Goal: Task Accomplishment & Management: Manage account settings

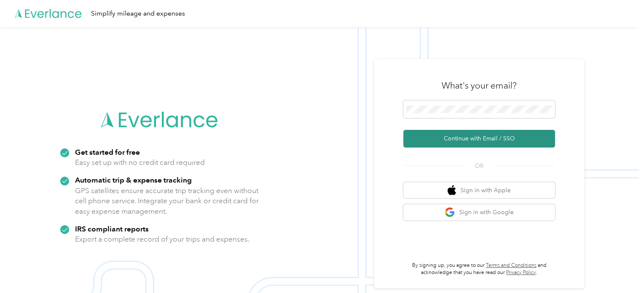
click at [443, 140] on button "Continue with Email / SSO" at bounding box center [479, 139] width 152 height 18
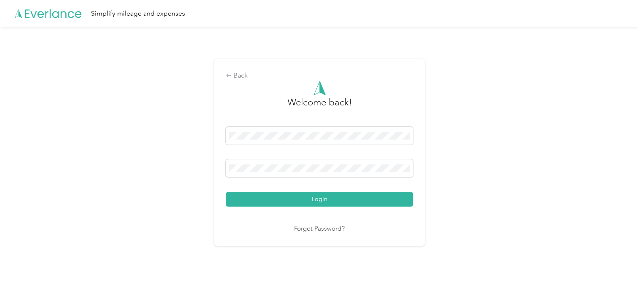
click at [286, 197] on button "Login" at bounding box center [319, 199] width 187 height 15
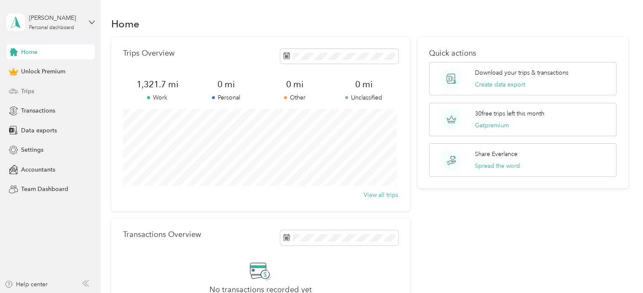
click at [25, 89] on span "Trips" at bounding box center [27, 91] width 13 height 9
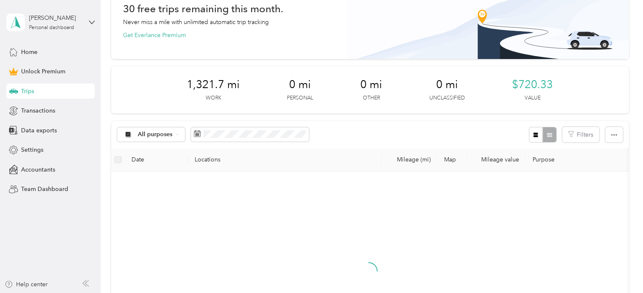
scroll to position [84, 0]
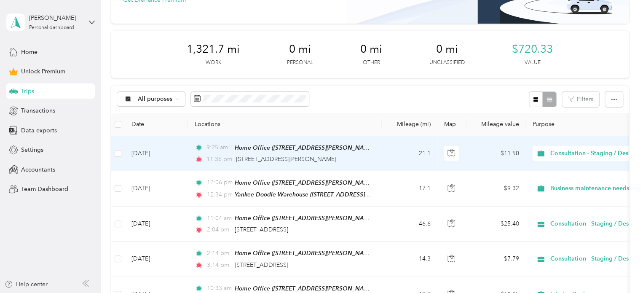
click at [155, 156] on td "[DATE]" at bounding box center [156, 153] width 63 height 35
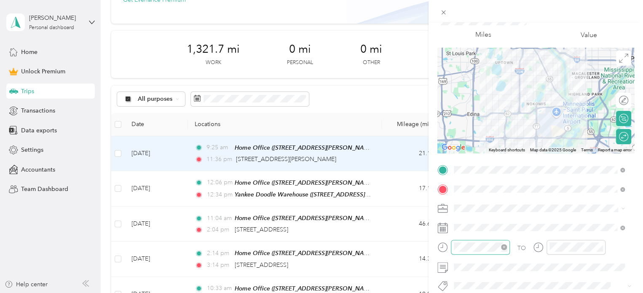
scroll to position [42, 0]
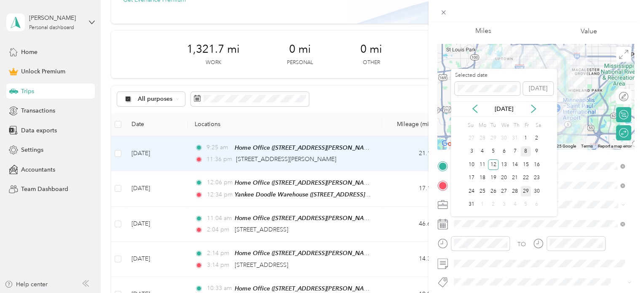
click at [527, 152] on div "8" at bounding box center [525, 151] width 11 height 11
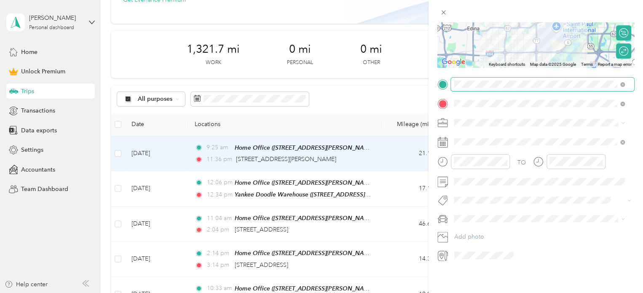
scroll to position [0, 0]
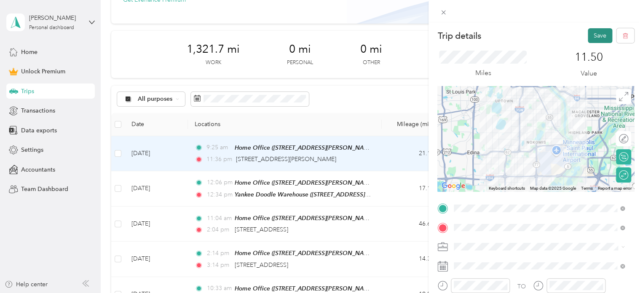
drag, startPoint x: 590, startPoint y: 35, endPoint x: 544, endPoint y: 47, distance: 47.0
click at [589, 35] on button "Save" at bounding box center [599, 35] width 24 height 15
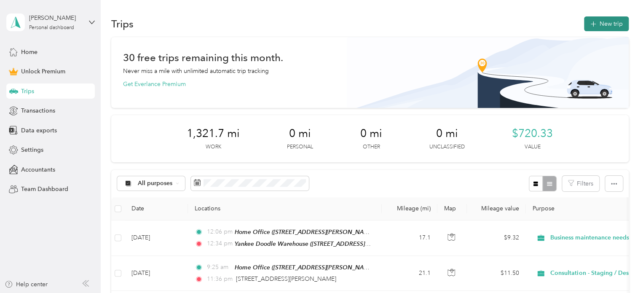
click at [598, 23] on button "New trip" at bounding box center [606, 23] width 45 height 15
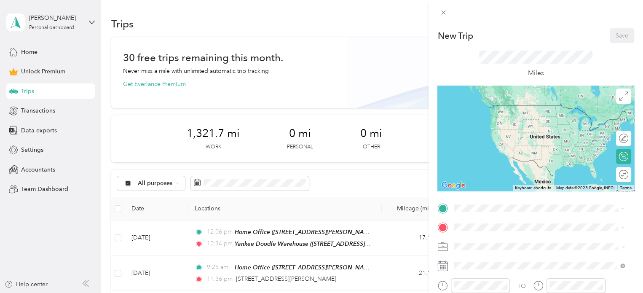
drag, startPoint x: 486, startPoint y: 117, endPoint x: 478, endPoint y: 162, distance: 45.8
click at [486, 117] on span "[STREET_ADDRESS][PERSON_NAME][PERSON_NAME]" at bounding box center [543, 117] width 147 height 7
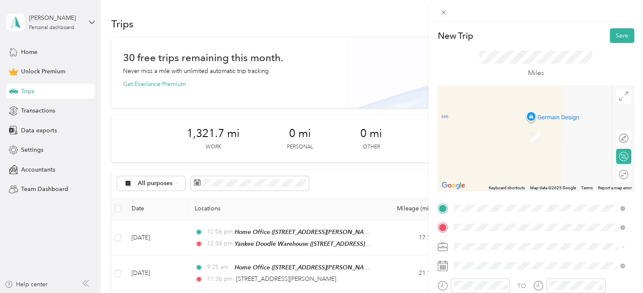
click at [492, 135] on li "[STREET_ADDRESS][US_STATE][PERSON_NAME][US_STATE]" at bounding box center [539, 128] width 176 height 24
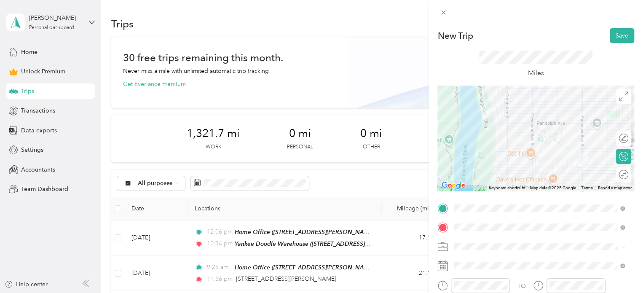
click at [498, 229] on span "Consultation - Staging / Design" at bounding box center [497, 227] width 83 height 7
click at [616, 174] on div at bounding box center [619, 174] width 18 height 9
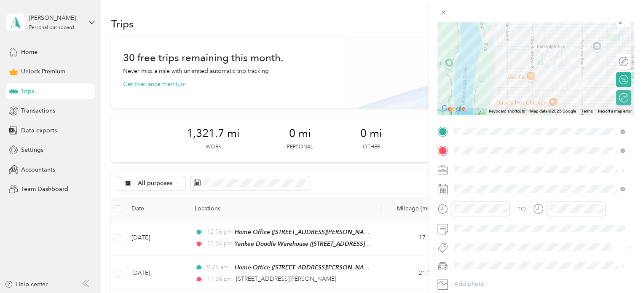
scroll to position [84, 0]
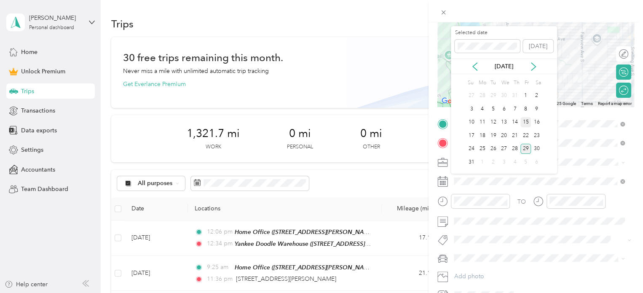
click at [528, 124] on div "15" at bounding box center [525, 122] width 11 height 11
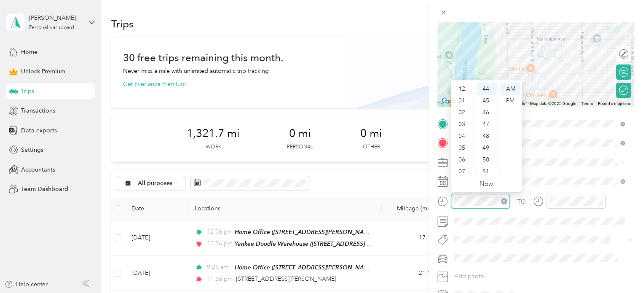
scroll to position [51, 0]
click at [460, 144] on div "09" at bounding box center [462, 145] width 20 height 12
click at [485, 133] on div "30" at bounding box center [486, 134] width 20 height 12
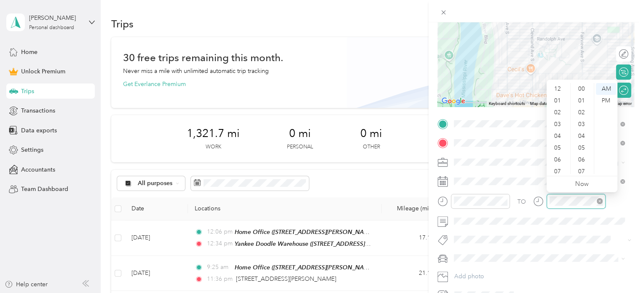
scroll to position [519, 0]
click at [560, 157] on div "10" at bounding box center [558, 156] width 20 height 12
click at [403, 182] on div "New Trip Save This trip cannot be edited because it is either under review, app…" at bounding box center [321, 146] width 643 height 293
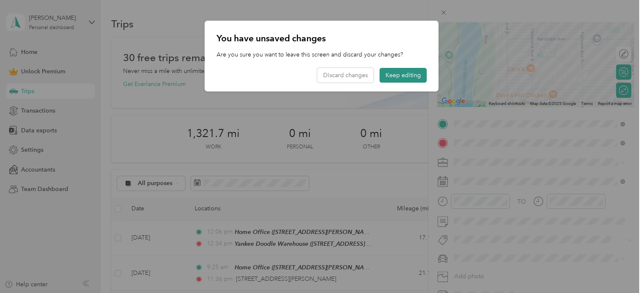
click at [400, 75] on button "Keep editing" at bounding box center [402, 75] width 47 height 15
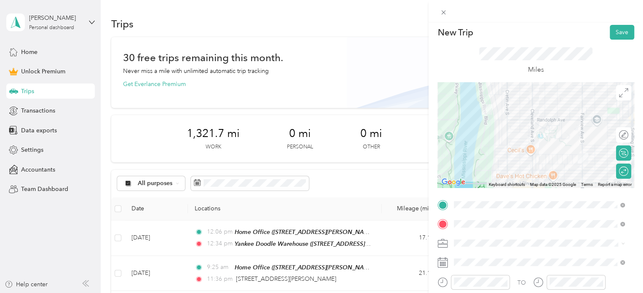
scroll to position [0, 0]
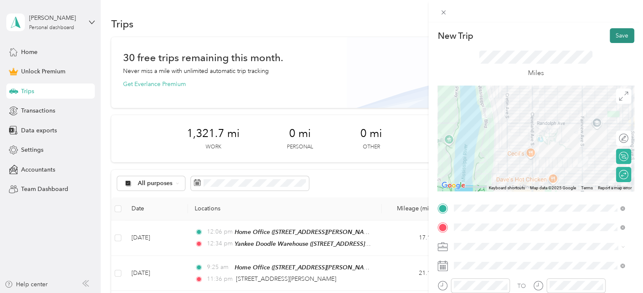
click at [620, 33] on button "Save" at bounding box center [621, 35] width 24 height 15
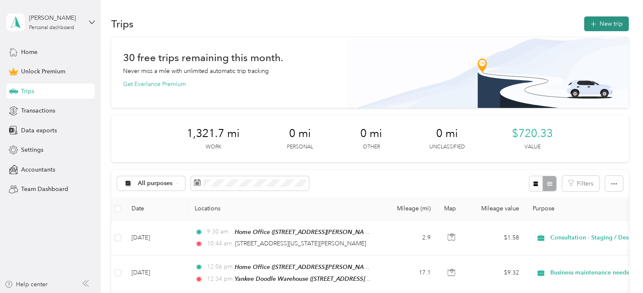
click at [609, 23] on button "New trip" at bounding box center [606, 23] width 45 height 15
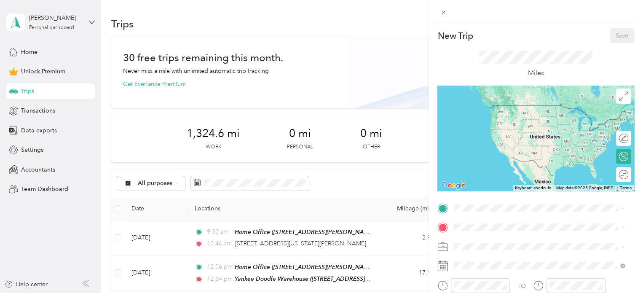
drag, startPoint x: 490, startPoint y: 113, endPoint x: 487, endPoint y: 124, distance: 11.7
click at [490, 113] on div "Home Office [STREET_ADDRESS][PERSON_NAME][PERSON_NAME]" at bounding box center [543, 113] width 147 height 18
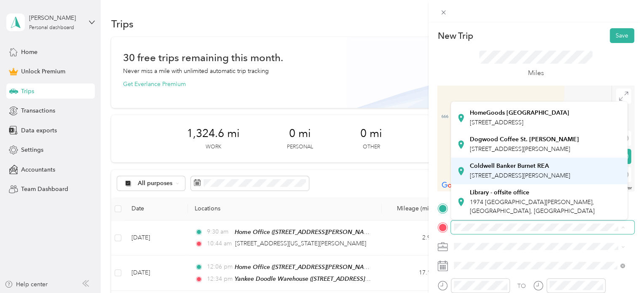
scroll to position [253, 0]
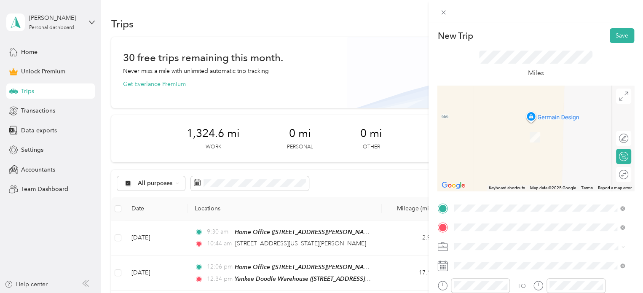
click at [508, 135] on span "[STREET_ADDRESS][PERSON_NAME]" at bounding box center [520, 136] width 100 height 7
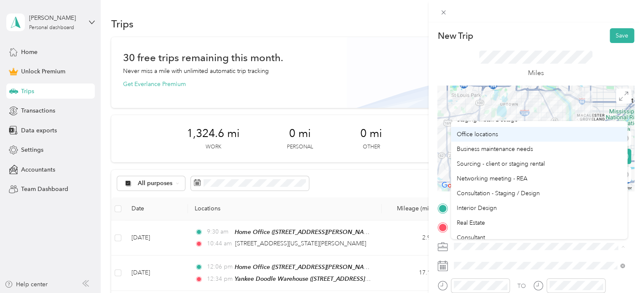
scroll to position [42, 0]
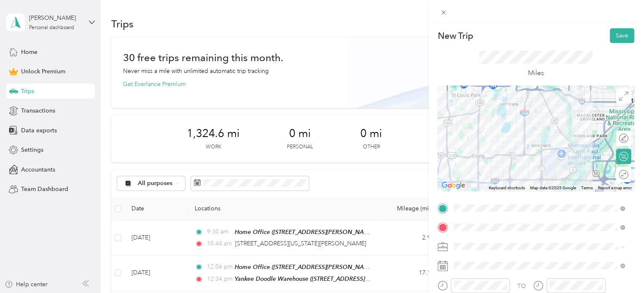
click at [480, 205] on li "Interior Design" at bounding box center [539, 204] width 176 height 15
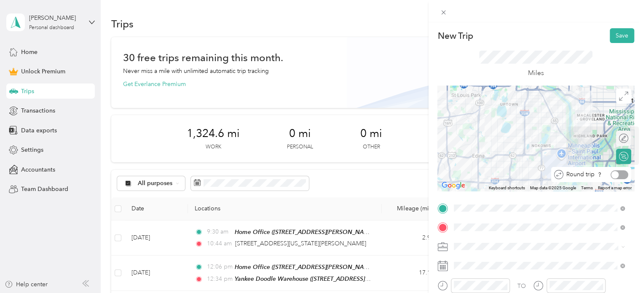
click at [616, 175] on div "Round trip" at bounding box center [595, 174] width 65 height 9
click at [616, 175] on div at bounding box center [619, 174] width 18 height 9
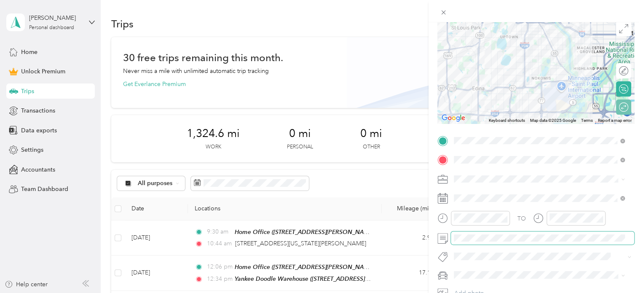
scroll to position [84, 0]
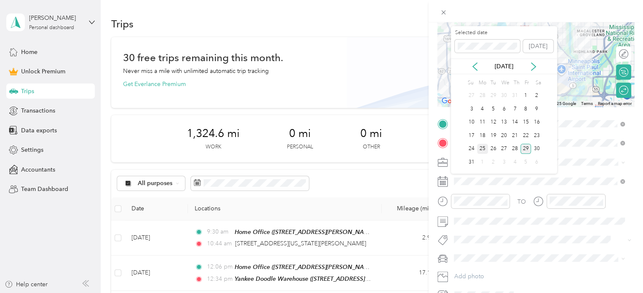
click at [479, 149] on div "25" at bounding box center [482, 149] width 11 height 11
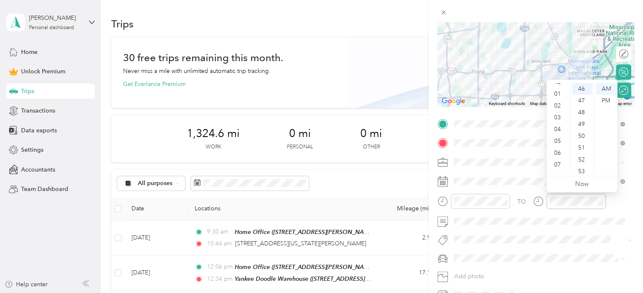
scroll to position [0, 0]
click at [556, 87] on div "12" at bounding box center [558, 89] width 20 height 12
click at [603, 98] on div "PM" at bounding box center [605, 101] width 20 height 12
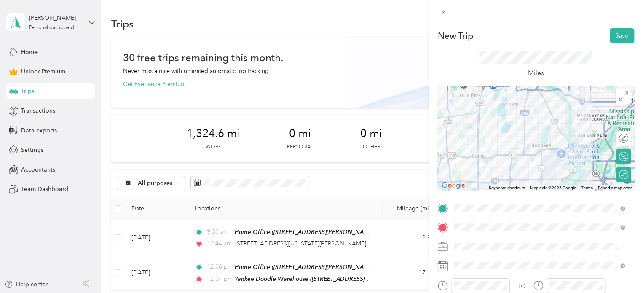
click at [424, 168] on div "New Trip Save This trip cannot be edited because it is either under review, app…" at bounding box center [321, 146] width 643 height 293
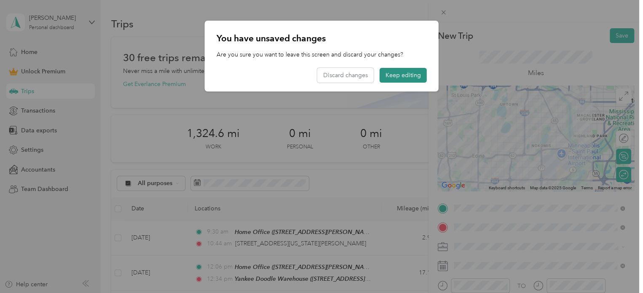
click at [395, 72] on button "Keep editing" at bounding box center [402, 75] width 47 height 15
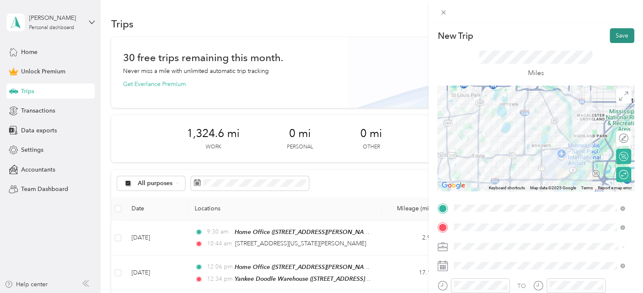
click at [615, 35] on button "Save" at bounding box center [621, 35] width 24 height 15
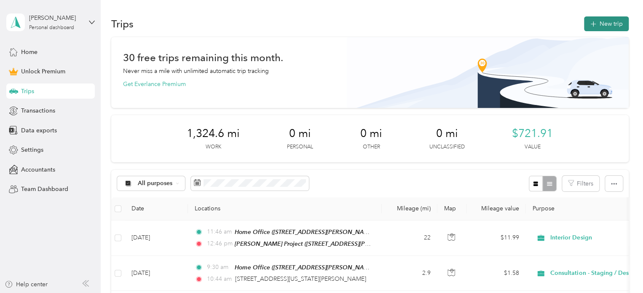
click at [605, 25] on button "New trip" at bounding box center [606, 23] width 45 height 15
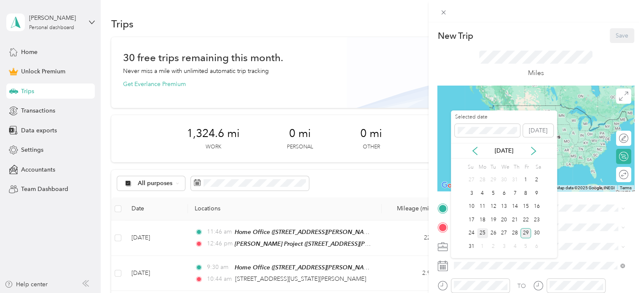
click at [482, 232] on div "25" at bounding box center [482, 233] width 11 height 11
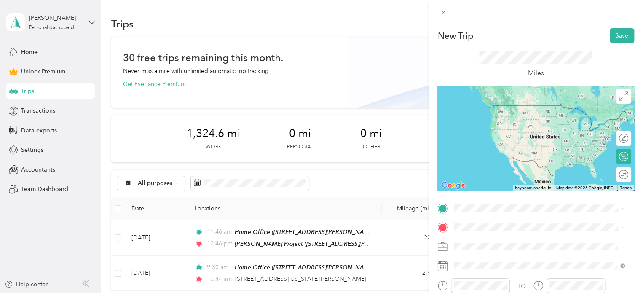
click at [491, 104] on div "[PERSON_NAME] Project [STREET_ADDRESS][PERSON_NAME]" at bounding box center [538, 110] width 165 height 21
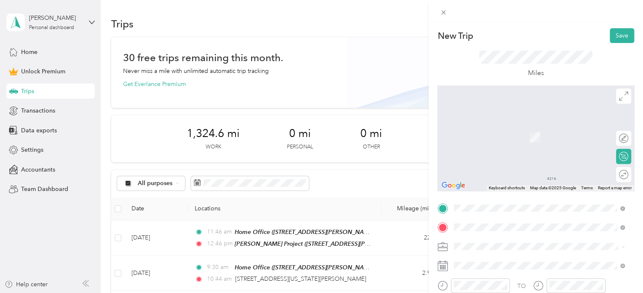
click at [490, 138] on div "IMS Showrooms [STREET_ADDRESS]" at bounding box center [496, 133] width 53 height 18
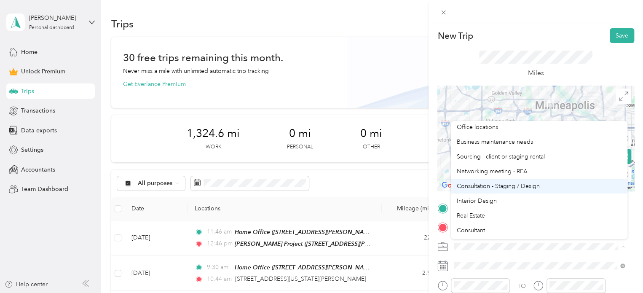
scroll to position [42, 0]
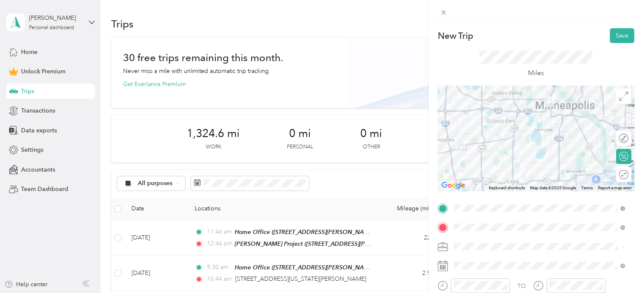
click at [474, 205] on li "Interior Design" at bounding box center [539, 202] width 176 height 15
click at [617, 172] on div at bounding box center [619, 174] width 18 height 9
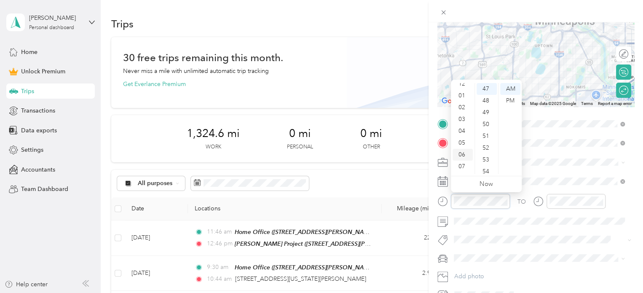
scroll to position [0, 0]
click at [462, 88] on div "12" at bounding box center [462, 89] width 20 height 12
click at [509, 101] on div "PM" at bounding box center [510, 101] width 20 height 12
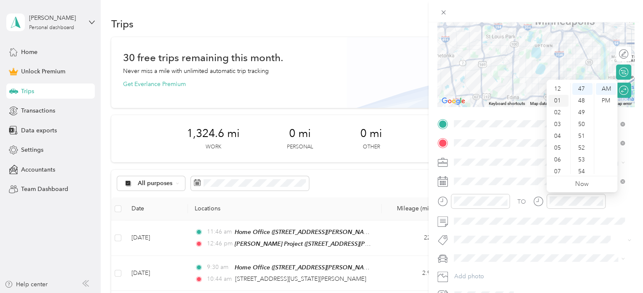
click at [556, 101] on div "01" at bounding box center [558, 101] width 20 height 12
click at [582, 98] on div "48" at bounding box center [582, 101] width 20 height 12
click at [603, 101] on div "PM" at bounding box center [605, 101] width 20 height 12
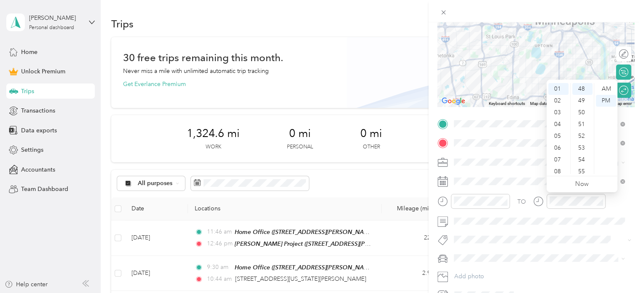
click at [536, 230] on div "TO Add photo" at bounding box center [535, 209] width 197 height 184
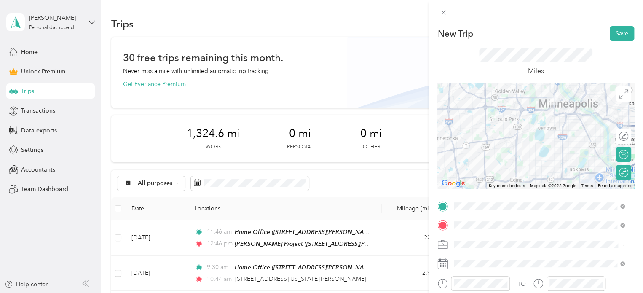
scroll to position [0, 0]
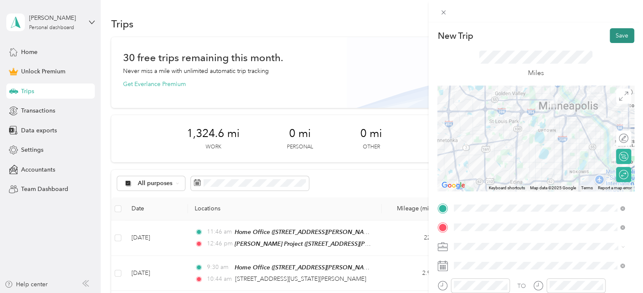
click at [615, 38] on button "Save" at bounding box center [621, 35] width 24 height 15
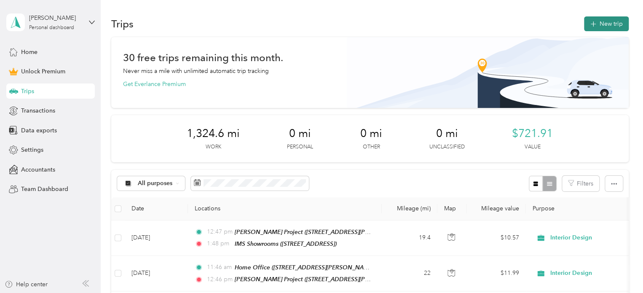
click at [601, 20] on button "New trip" at bounding box center [606, 23] width 45 height 15
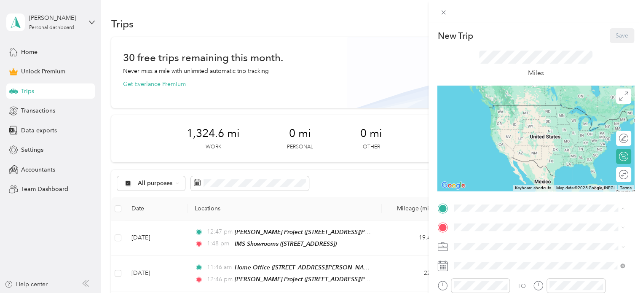
click at [479, 120] on span "[STREET_ADDRESS][PERSON_NAME][PERSON_NAME]" at bounding box center [543, 117] width 147 height 7
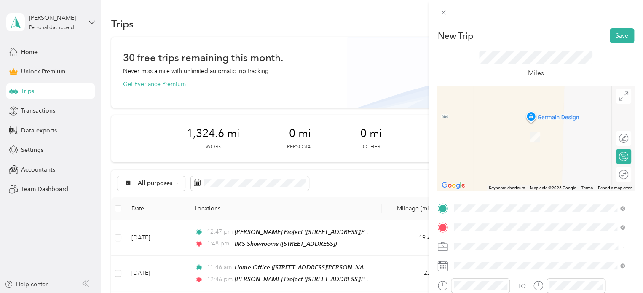
click at [512, 133] on li "[STREET_ADDRESS][US_STATE][PERSON_NAME][US_STATE]" at bounding box center [539, 128] width 176 height 24
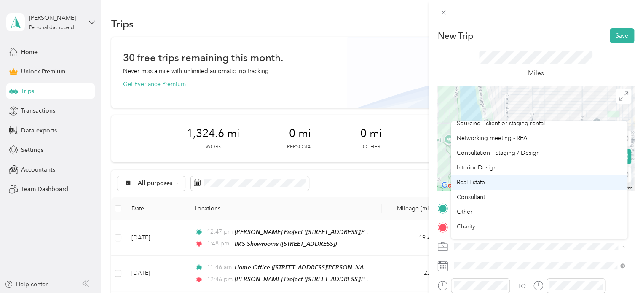
scroll to position [76, 0]
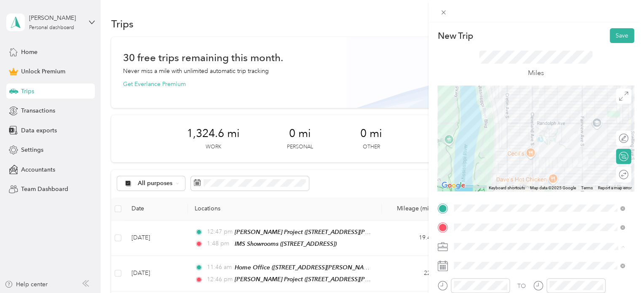
click at [477, 172] on li "Interior Design" at bounding box center [539, 170] width 176 height 15
click at [640, 175] on div at bounding box center [640, 174] width 0 height 9
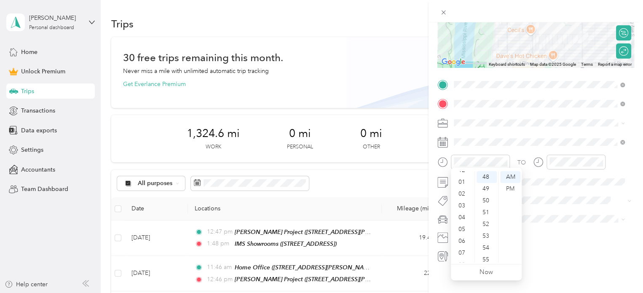
scroll to position [0, 0]
click at [462, 175] on div "12" at bounding box center [462, 177] width 20 height 12
click at [462, 252] on div "11" at bounding box center [462, 256] width 20 height 12
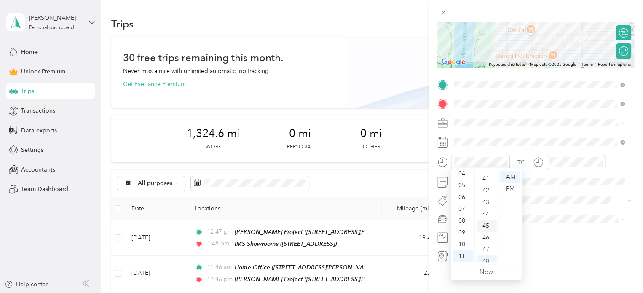
click at [486, 228] on div "45" at bounding box center [486, 226] width 20 height 12
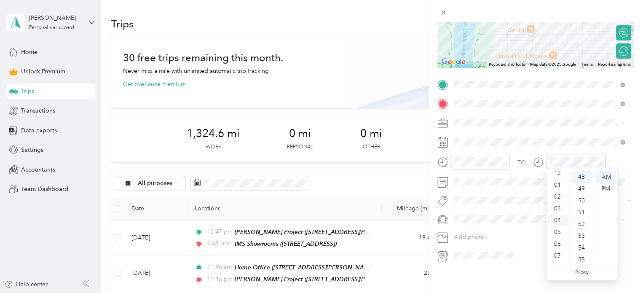
scroll to position [0, 0]
click at [555, 177] on div "12" at bounding box center [558, 177] width 20 height 12
click at [605, 187] on div "PM" at bounding box center [605, 189] width 20 height 12
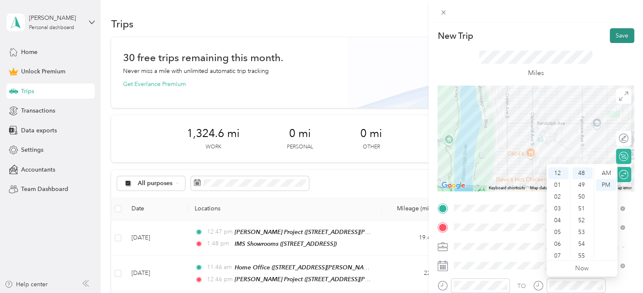
click at [612, 37] on button "Save" at bounding box center [621, 35] width 24 height 15
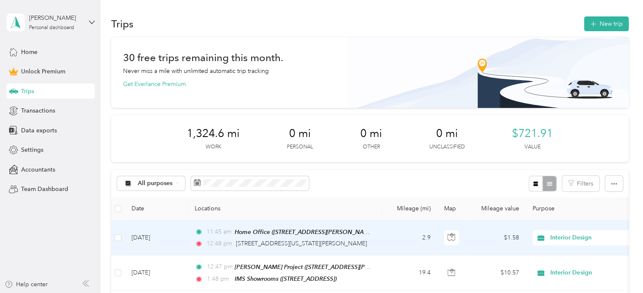
click at [152, 240] on td "[DATE]" at bounding box center [156, 237] width 63 height 35
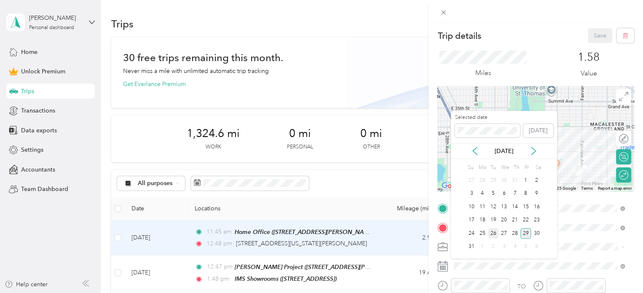
click at [494, 232] on div "26" at bounding box center [493, 233] width 11 height 11
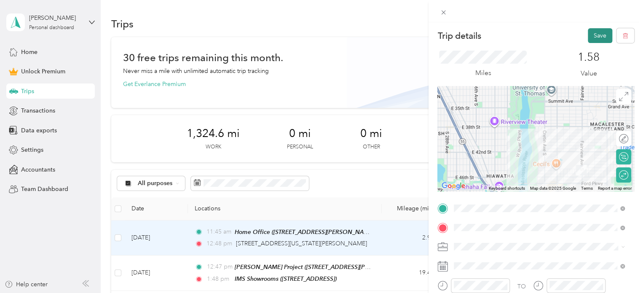
click at [591, 35] on button "Save" at bounding box center [599, 35] width 24 height 15
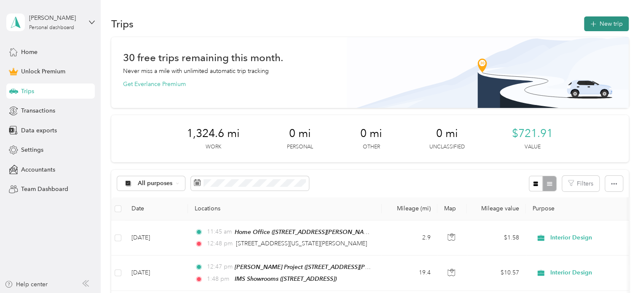
click at [602, 24] on button "New trip" at bounding box center [606, 23] width 45 height 15
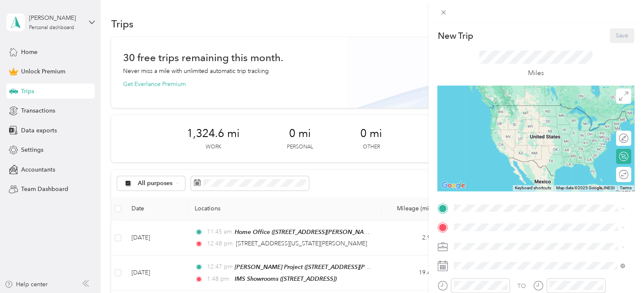
drag, startPoint x: 481, startPoint y: 121, endPoint x: 486, endPoint y: 147, distance: 25.7
click at [482, 122] on div "Home Office [STREET_ADDRESS][PERSON_NAME][PERSON_NAME]" at bounding box center [543, 113] width 147 height 18
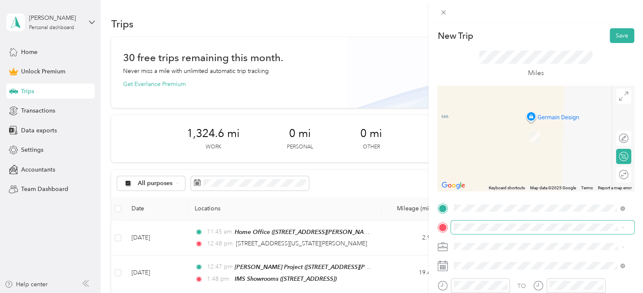
click at [471, 222] on span at bounding box center [542, 226] width 183 height 13
click at [488, 139] on div "IMS Showrooms [STREET_ADDRESS]" at bounding box center [496, 133] width 53 height 18
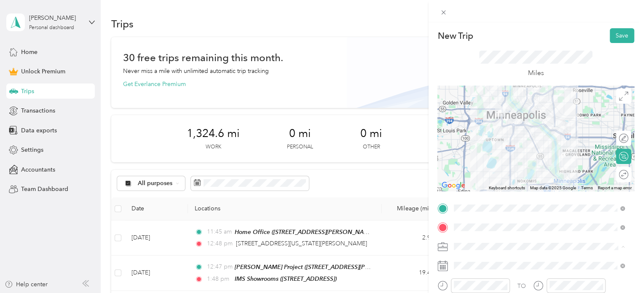
click at [483, 201] on span "Sourcing - client or staging rental" at bounding box center [500, 201] width 88 height 7
click at [618, 173] on div at bounding box center [621, 174] width 13 height 9
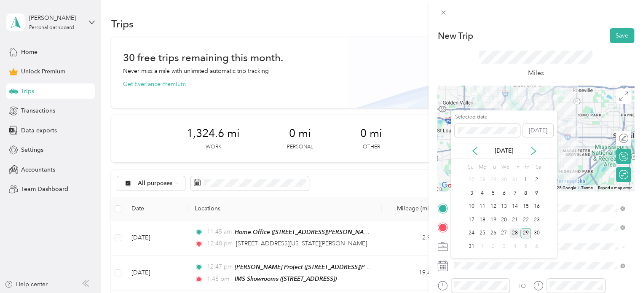
click at [515, 230] on div "28" at bounding box center [514, 233] width 11 height 11
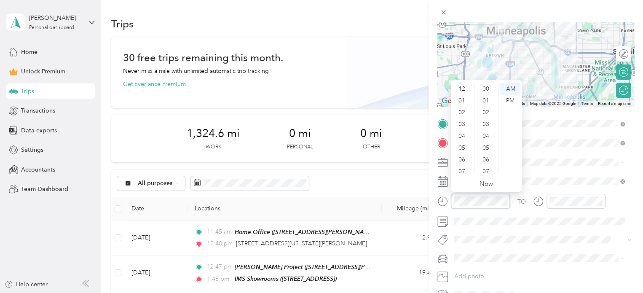
scroll to position [578, 0]
click at [461, 156] on div "10" at bounding box center [462, 156] width 20 height 12
click at [462, 144] on div "09" at bounding box center [462, 145] width 20 height 12
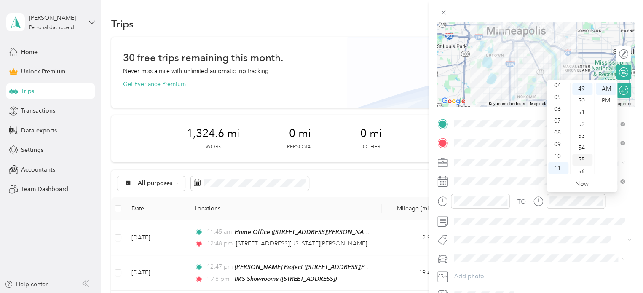
click at [581, 158] on div "55" at bounding box center [582, 160] width 20 height 12
click at [412, 92] on div "New Trip Save This trip cannot be edited because it is either under review, app…" at bounding box center [321, 146] width 643 height 293
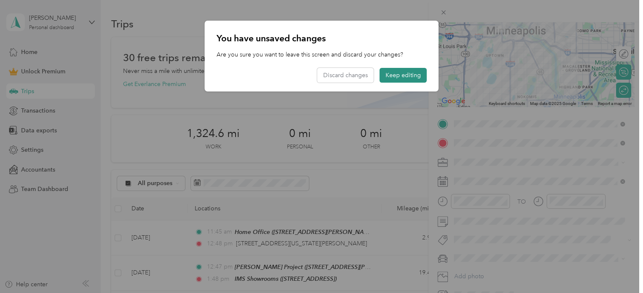
drag, startPoint x: 402, startPoint y: 74, endPoint x: 409, endPoint y: 77, distance: 7.5
click at [403, 74] on button "Keep editing" at bounding box center [402, 75] width 47 height 15
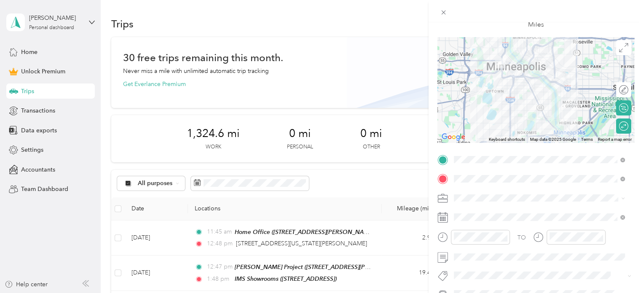
scroll to position [0, 0]
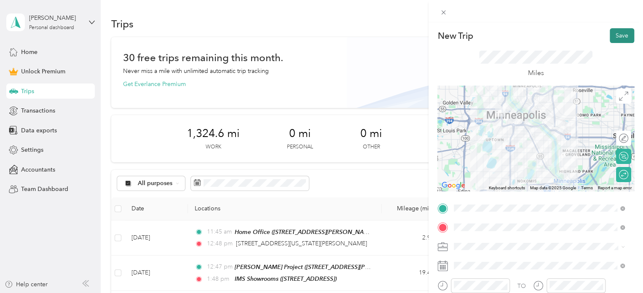
click at [616, 34] on button "Save" at bounding box center [621, 35] width 24 height 15
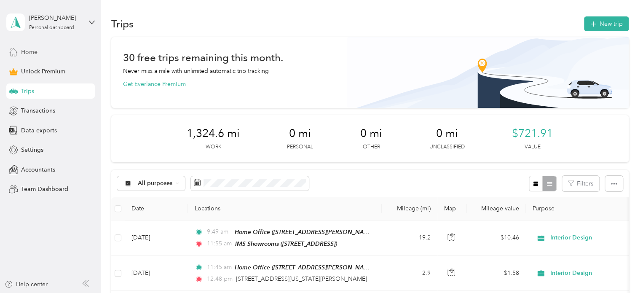
click at [33, 52] on span "Home" at bounding box center [29, 52] width 16 height 9
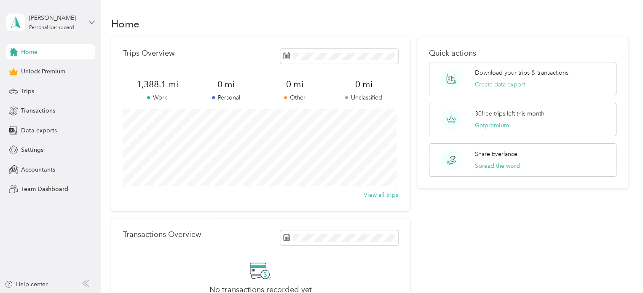
click at [91, 21] on icon at bounding box center [92, 22] width 6 height 6
click at [27, 69] on div "Log out" at bounding box center [29, 69] width 32 height 9
